Goal: Task Accomplishment & Management: Manage account settings

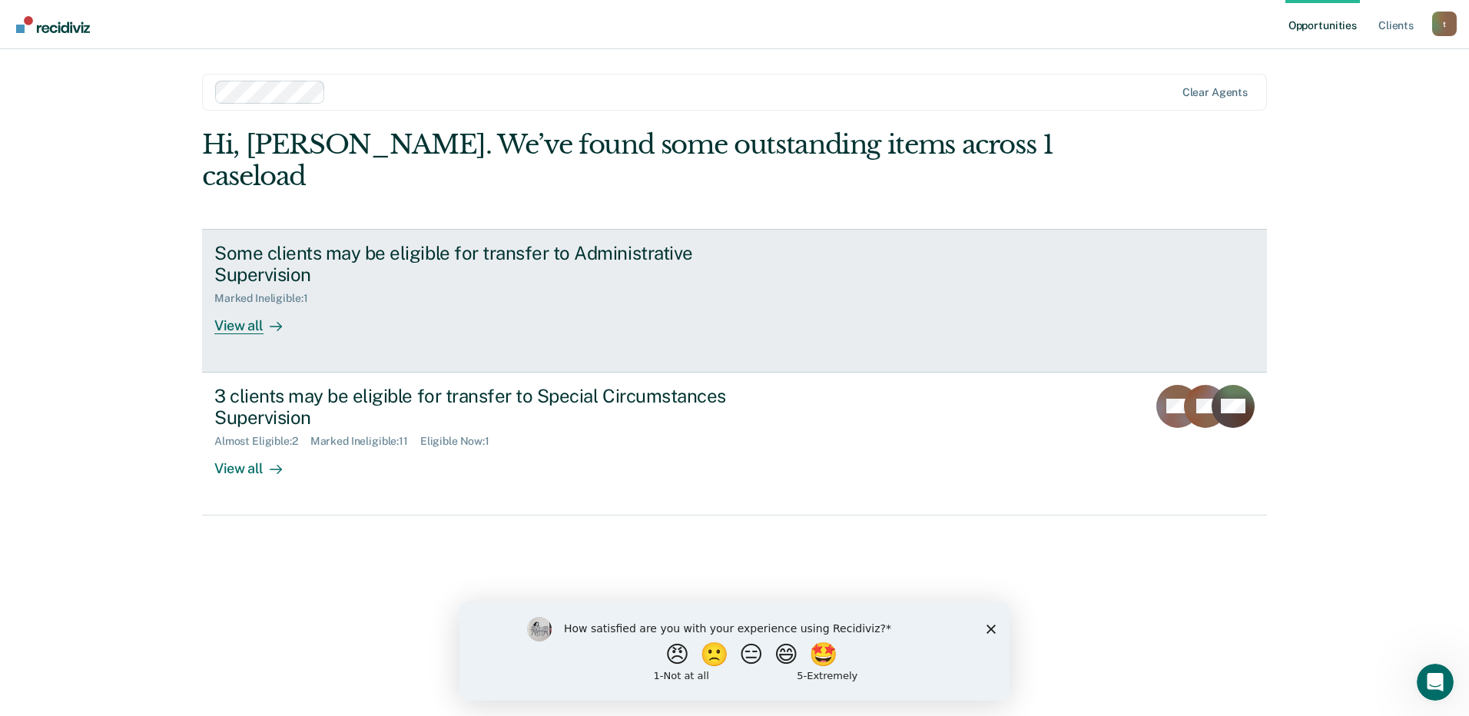
click at [367, 286] on div "Marked Ineligible : 1" at bounding box center [483, 295] width 539 height 19
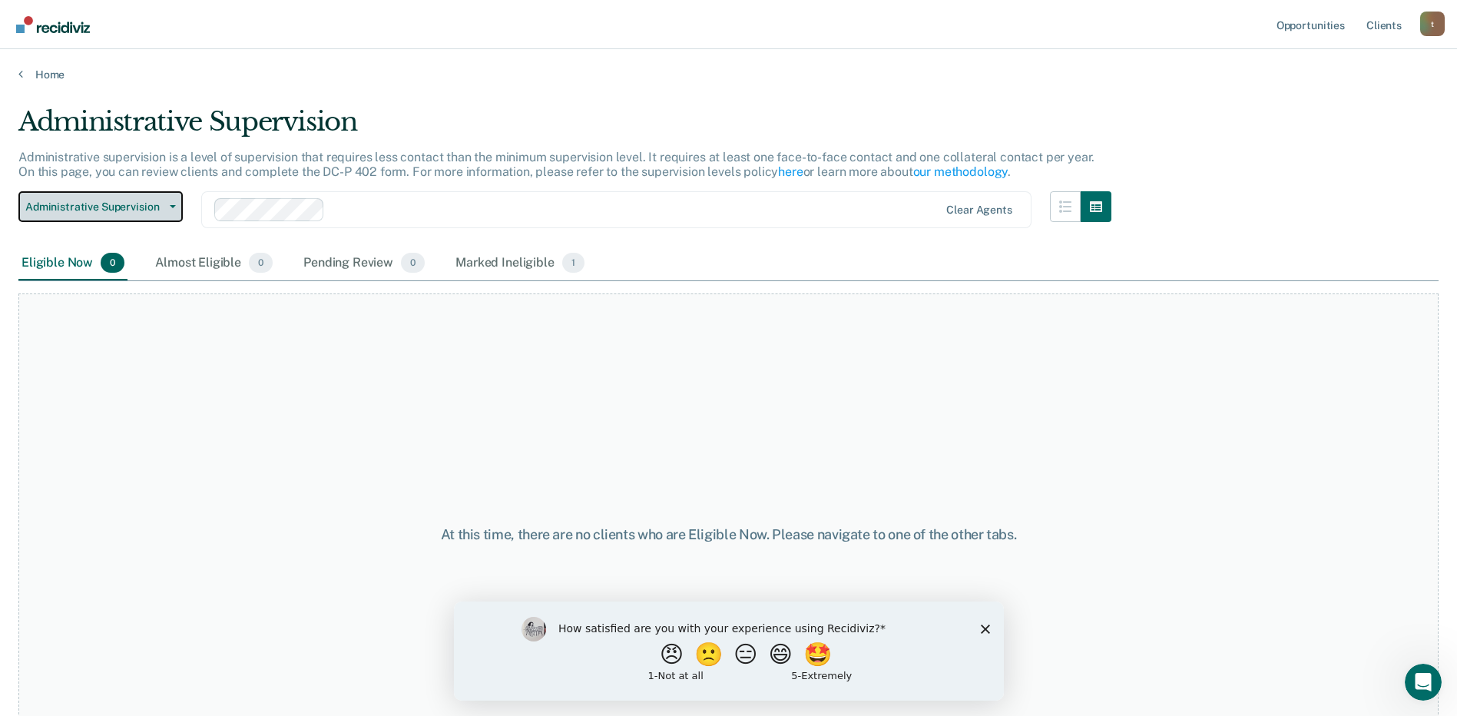
click at [174, 213] on button "Administrative Supervision" at bounding box center [100, 206] width 164 height 31
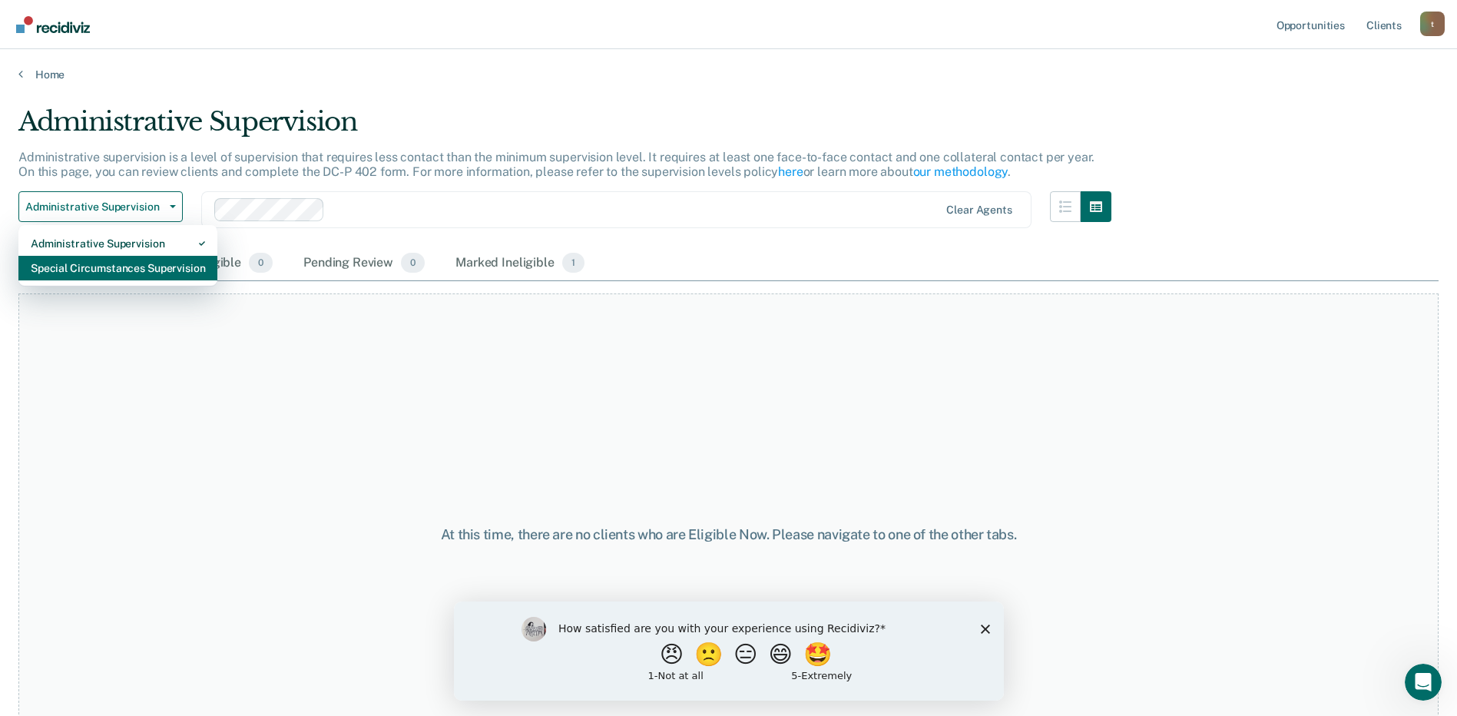
click at [150, 267] on div "Special Circumstances Supervision" at bounding box center [118, 268] width 174 height 25
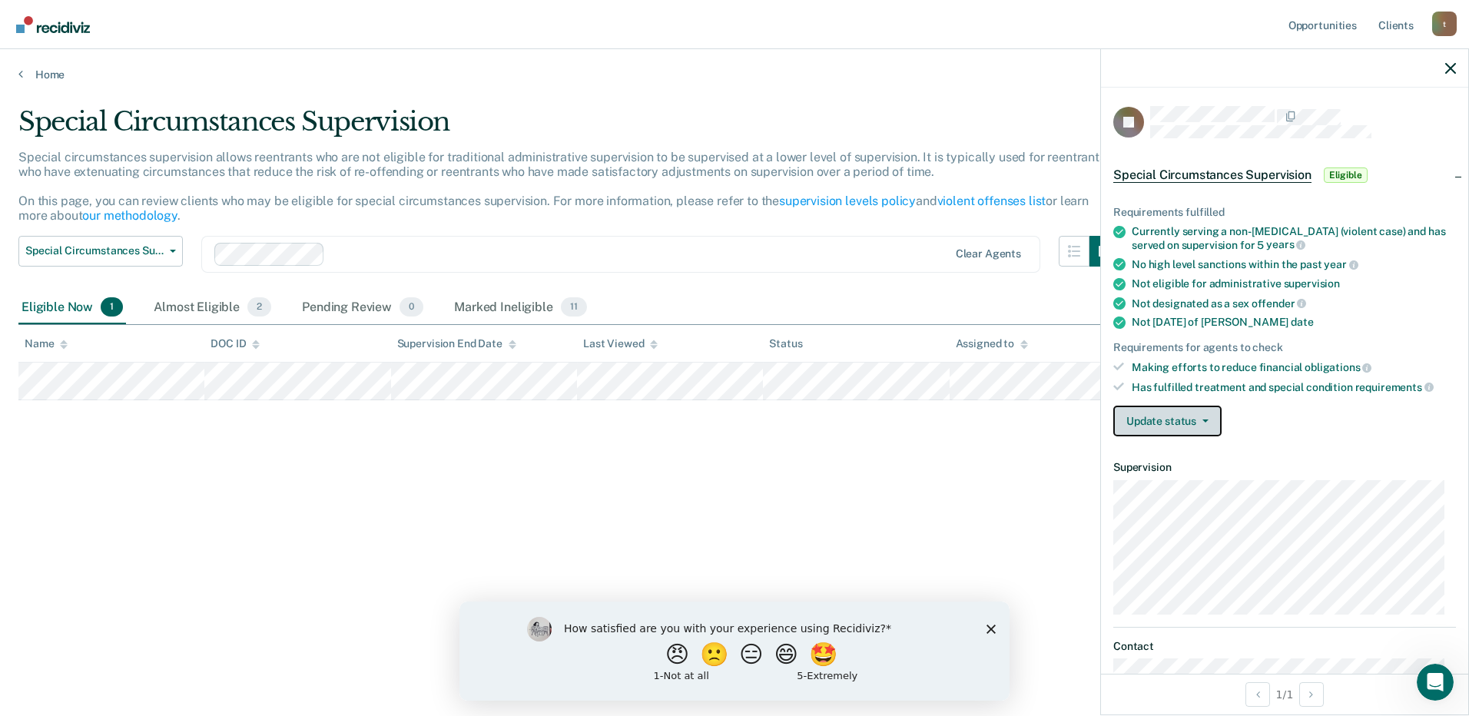
click at [1212, 416] on button "Update status" at bounding box center [1167, 421] width 108 height 31
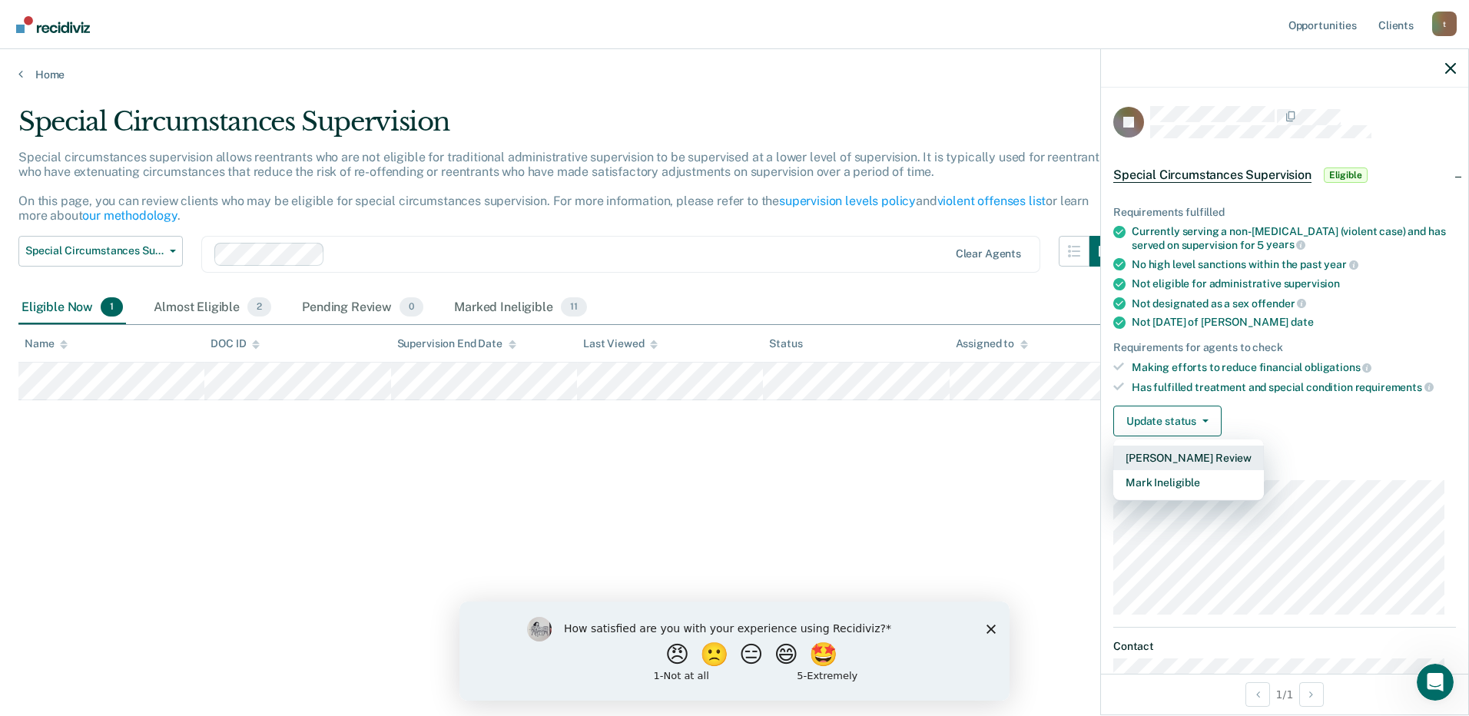
click at [1199, 453] on button "[PERSON_NAME] Review" at bounding box center [1188, 458] width 151 height 25
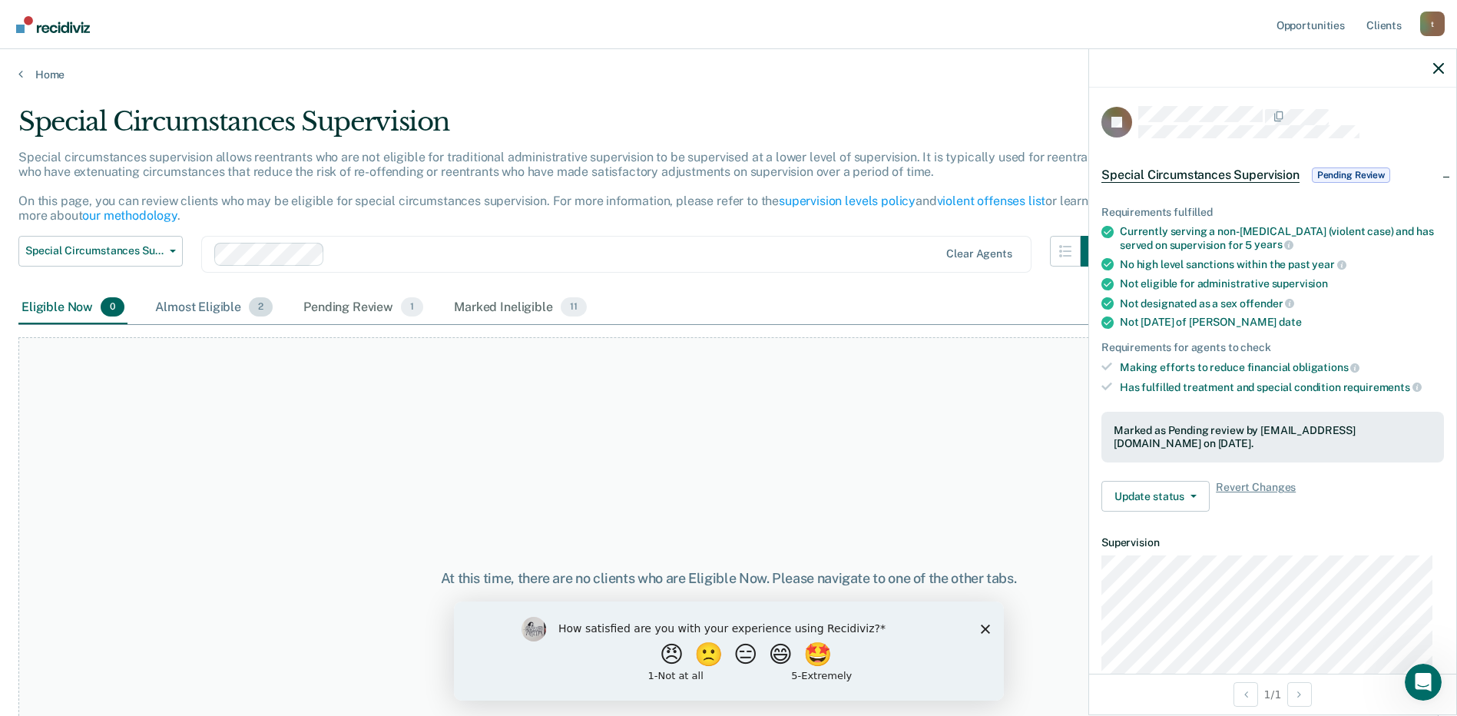
click at [211, 307] on div "Almost Eligible 2" at bounding box center [214, 308] width 124 height 34
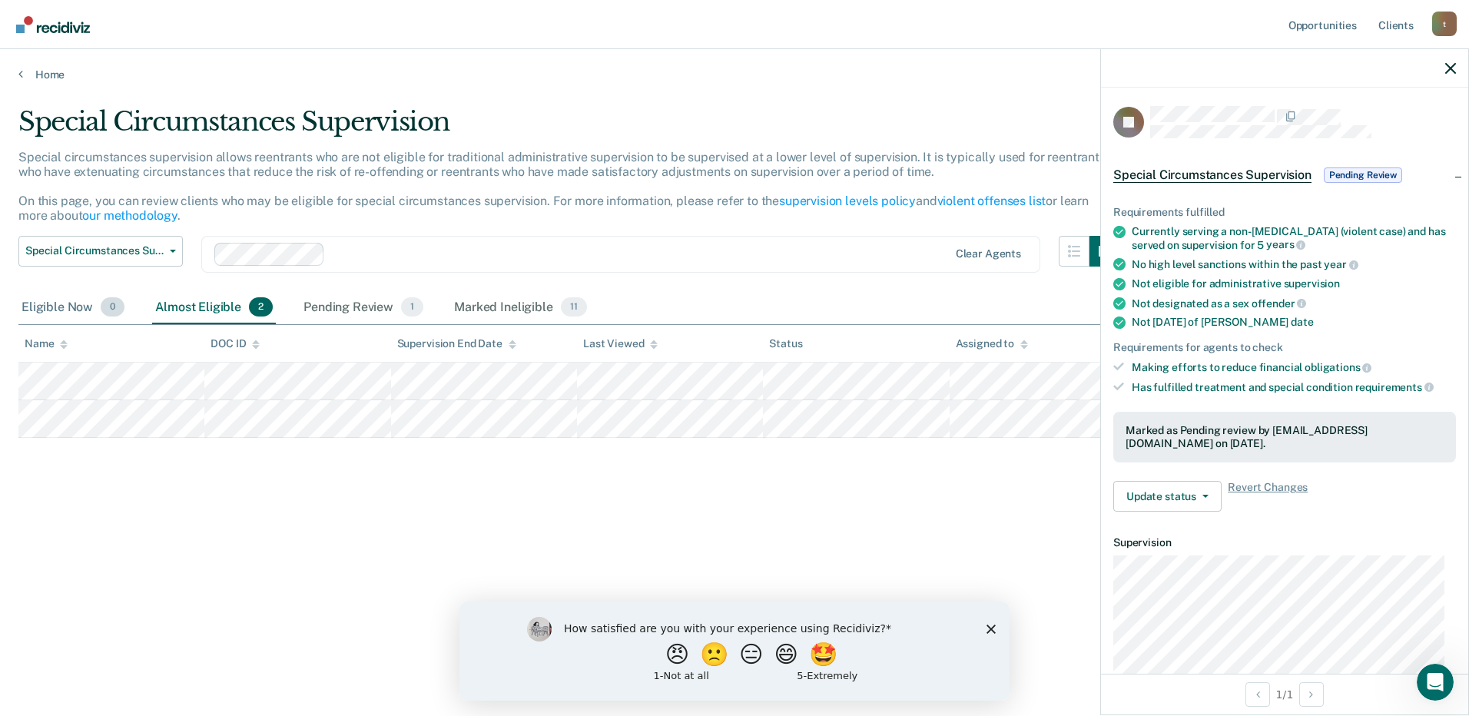
click at [78, 312] on div "Eligible Now 0" at bounding box center [72, 308] width 109 height 34
